Goal: Transaction & Acquisition: Book appointment/travel/reservation

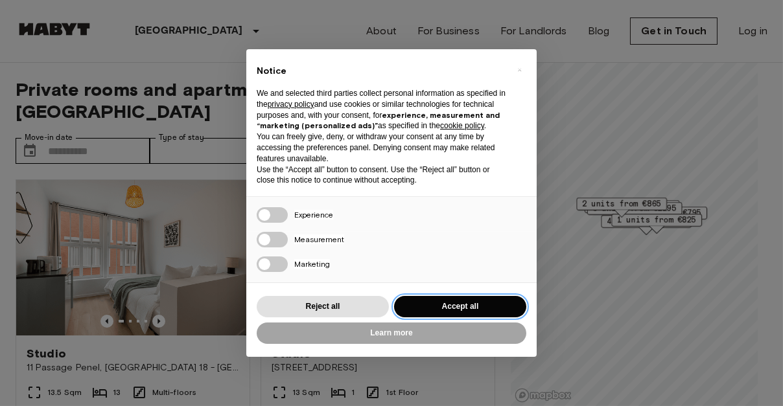
click at [429, 308] on button "Accept all" at bounding box center [460, 306] width 132 height 21
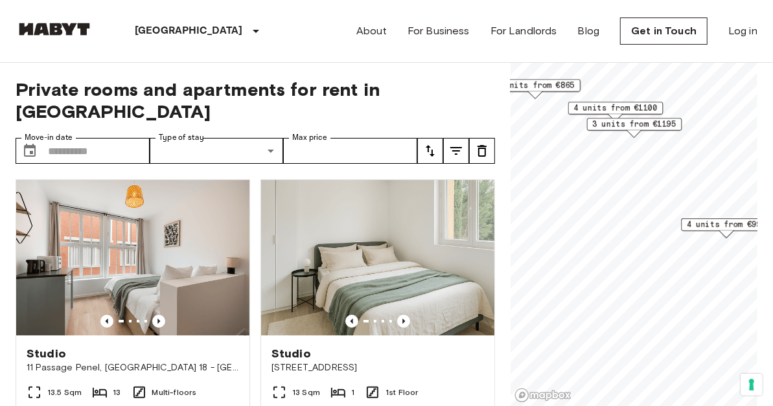
scroll to position [65, 0]
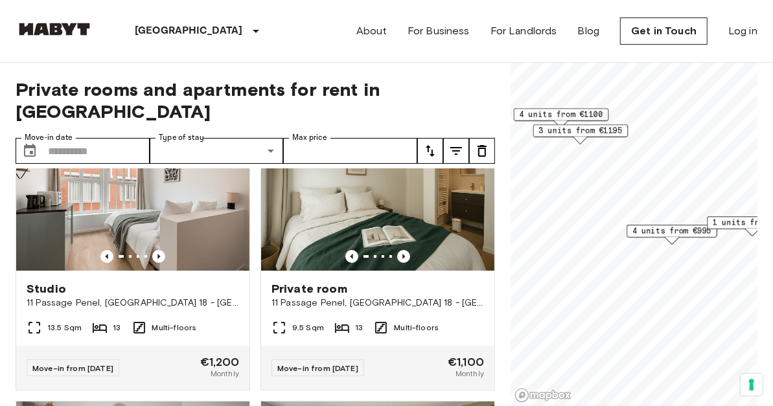
click at [644, 227] on span "4 units from €995" at bounding box center [671, 231] width 79 height 12
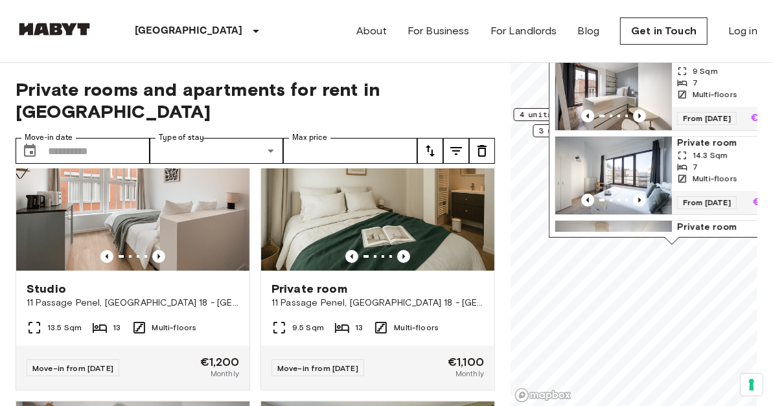
click at [616, 87] on img "Map marker" at bounding box center [613, 91] width 117 height 78
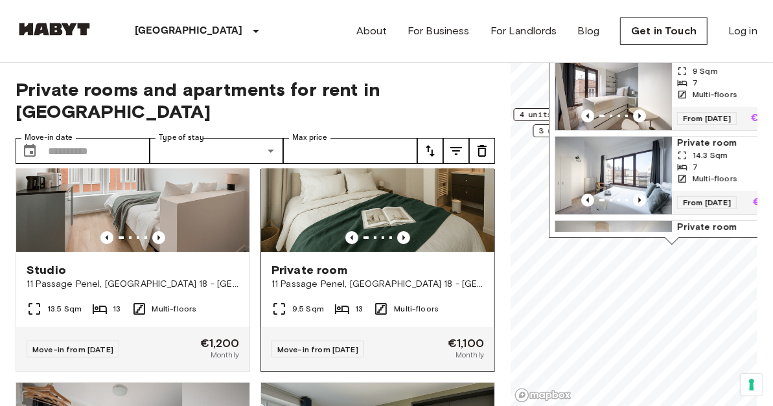
scroll to position [65, 0]
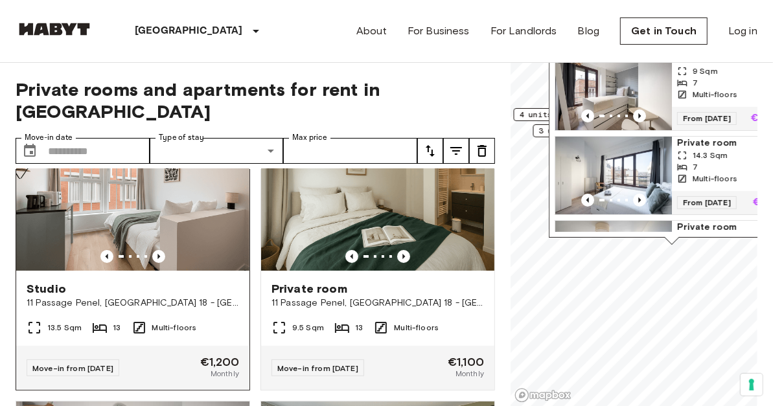
click at [198, 199] on img at bounding box center [132, 193] width 233 height 156
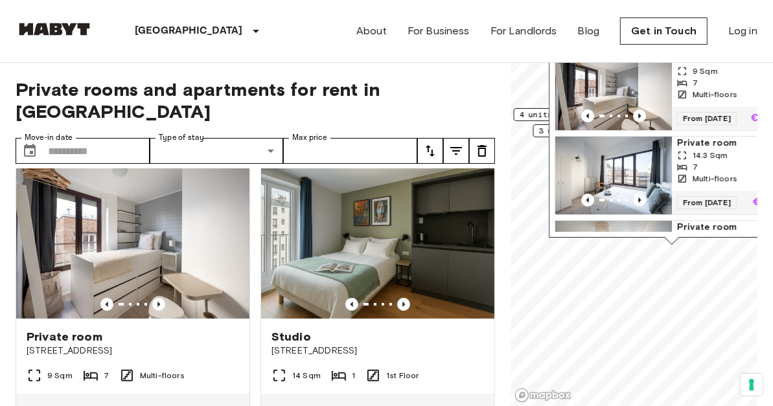
scroll to position [324, 0]
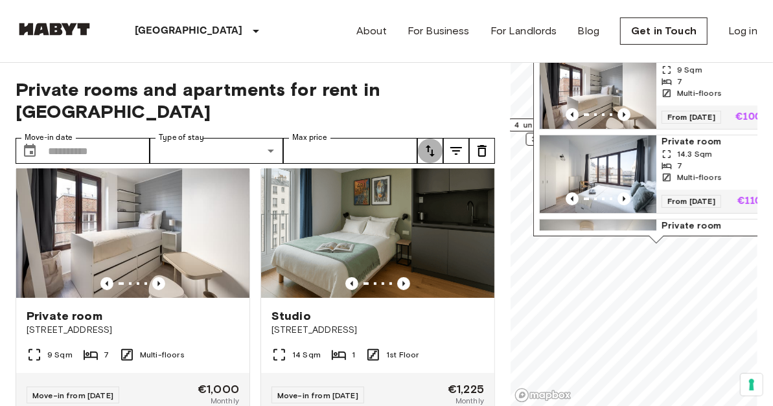
click at [426, 143] on icon "tune" at bounding box center [430, 151] width 16 height 16
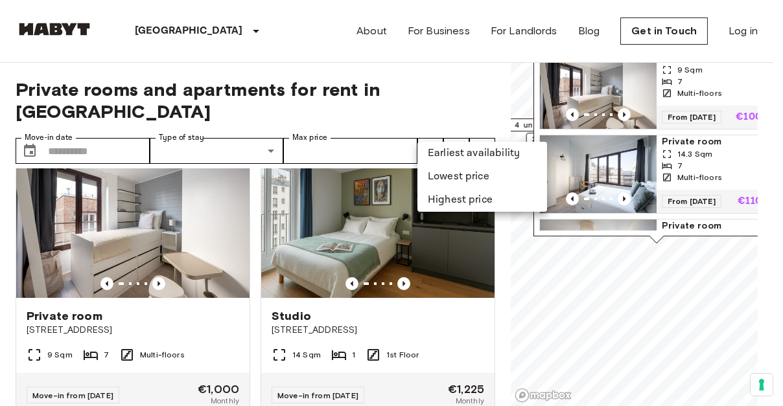
click at [432, 181] on li "Lowest price" at bounding box center [482, 176] width 130 height 23
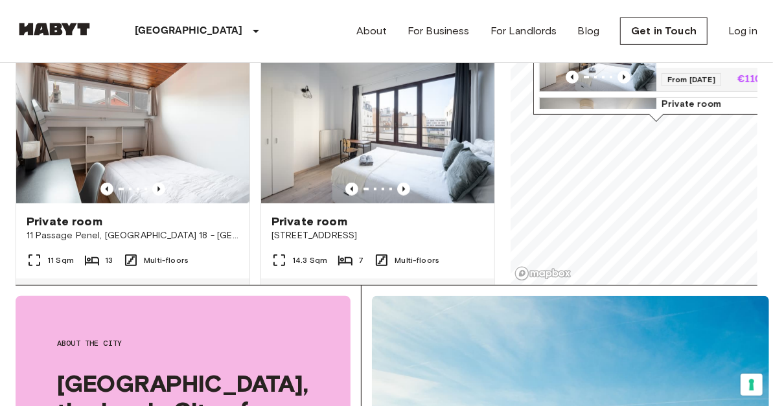
scroll to position [194, 0]
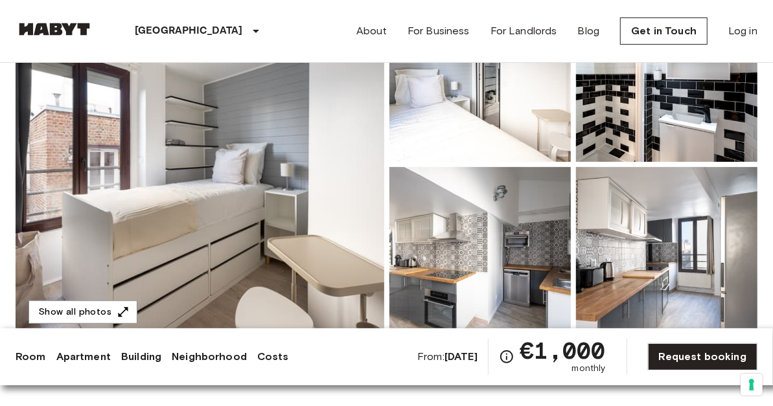
scroll to position [194, 0]
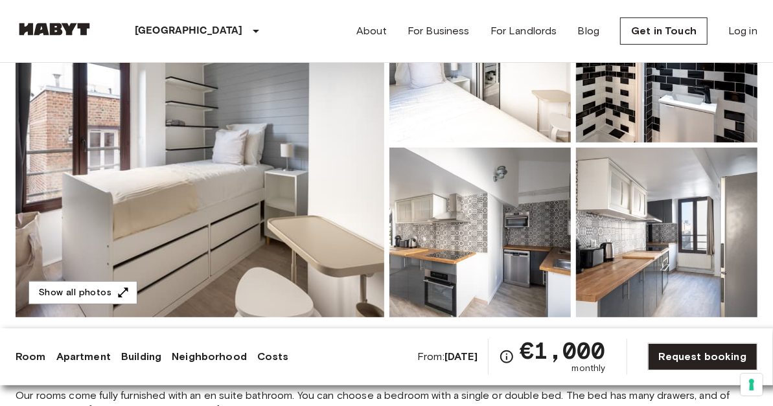
click at [280, 181] on img at bounding box center [200, 145] width 369 height 345
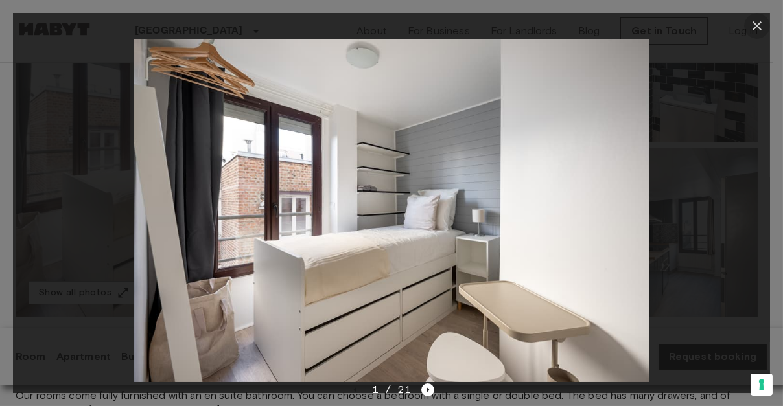
click at [754, 20] on icon "button" at bounding box center [757, 26] width 16 height 16
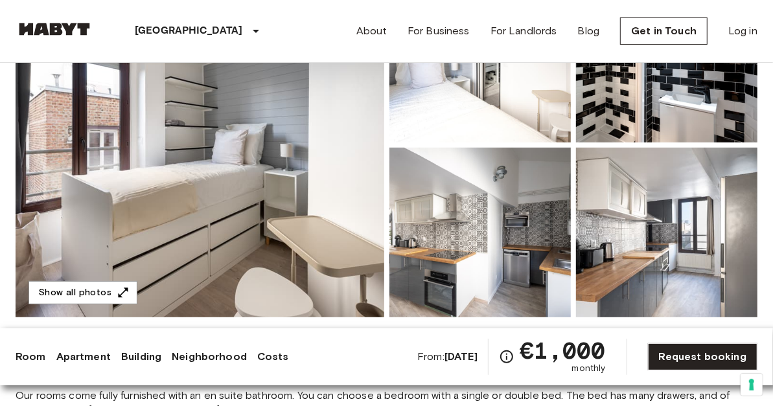
click at [491, 216] on img at bounding box center [479, 233] width 181 height 170
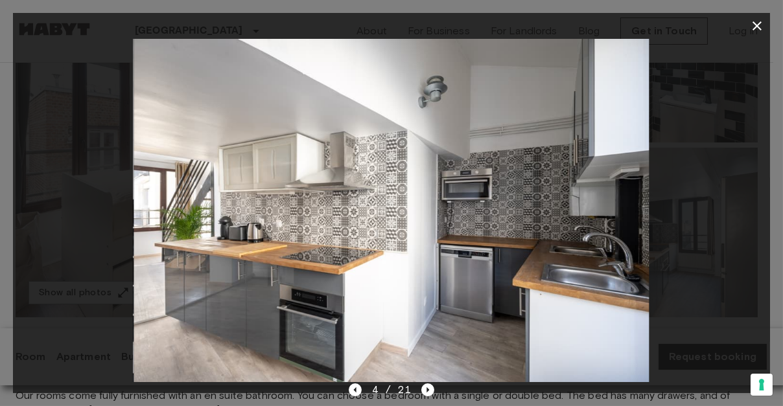
click at [756, 18] on icon "button" at bounding box center [757, 26] width 16 height 16
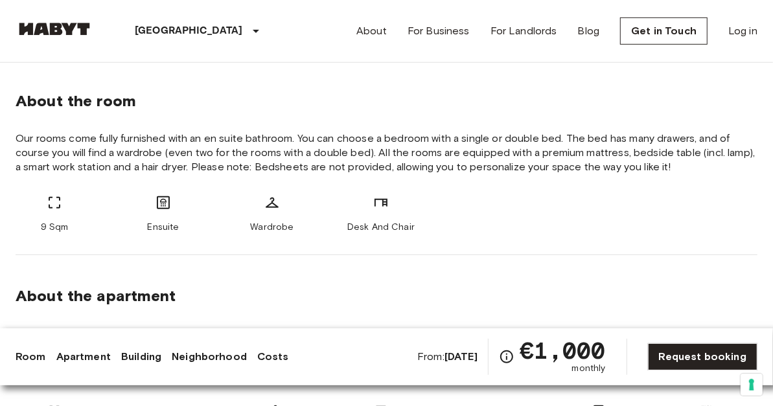
scroll to position [583, 0]
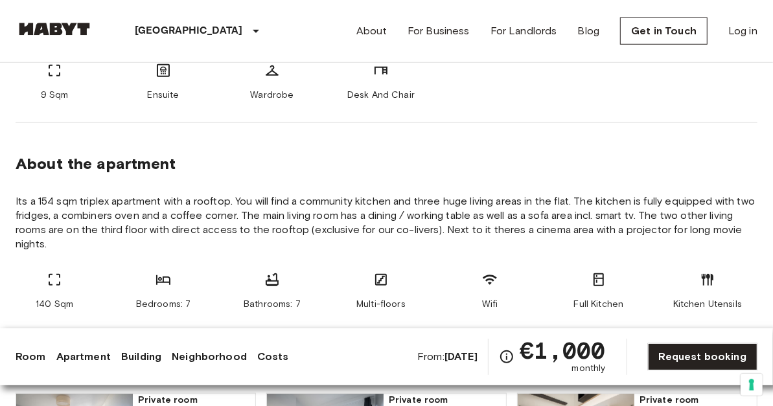
click at [27, 355] on link "Room" at bounding box center [31, 357] width 30 height 16
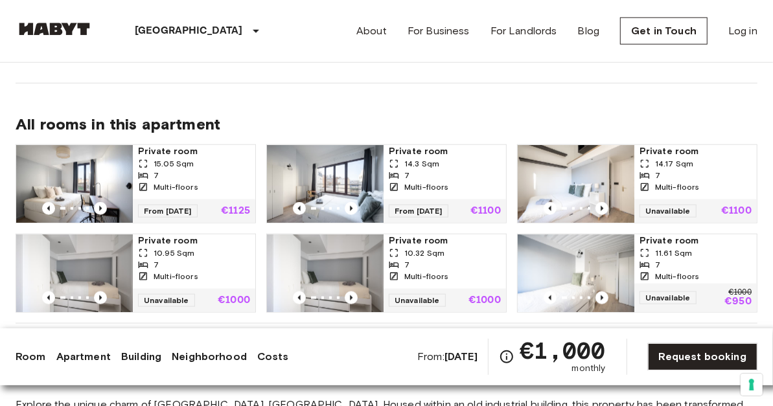
scroll to position [837, 0]
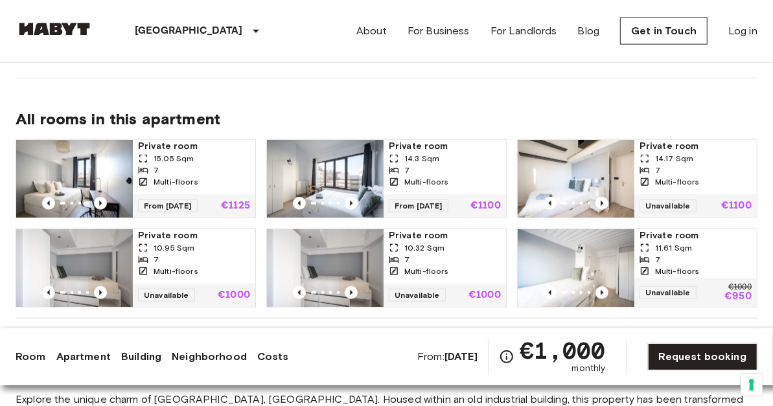
click at [204, 353] on link "Neighborhood" at bounding box center [209, 357] width 75 height 16
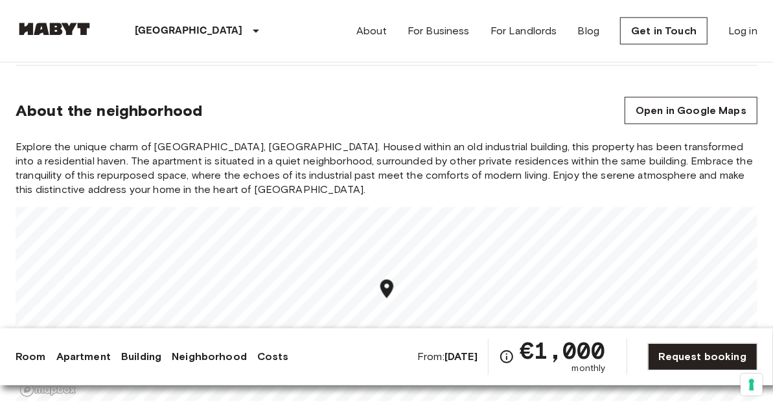
scroll to position [1092, 0]
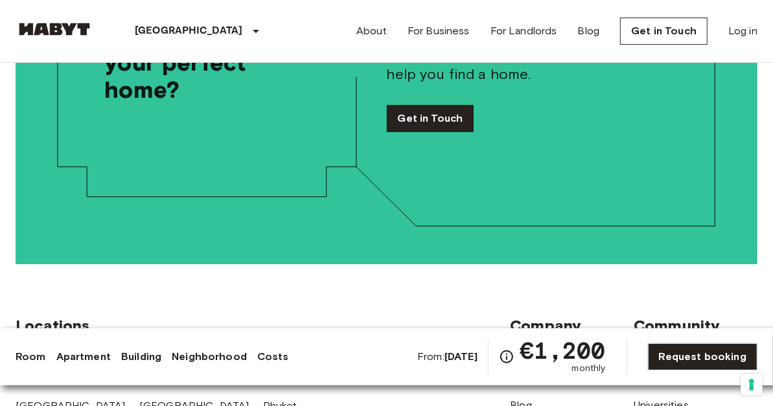
scroll to position [2591, 0]
